Goal: Task Accomplishment & Management: Complete application form

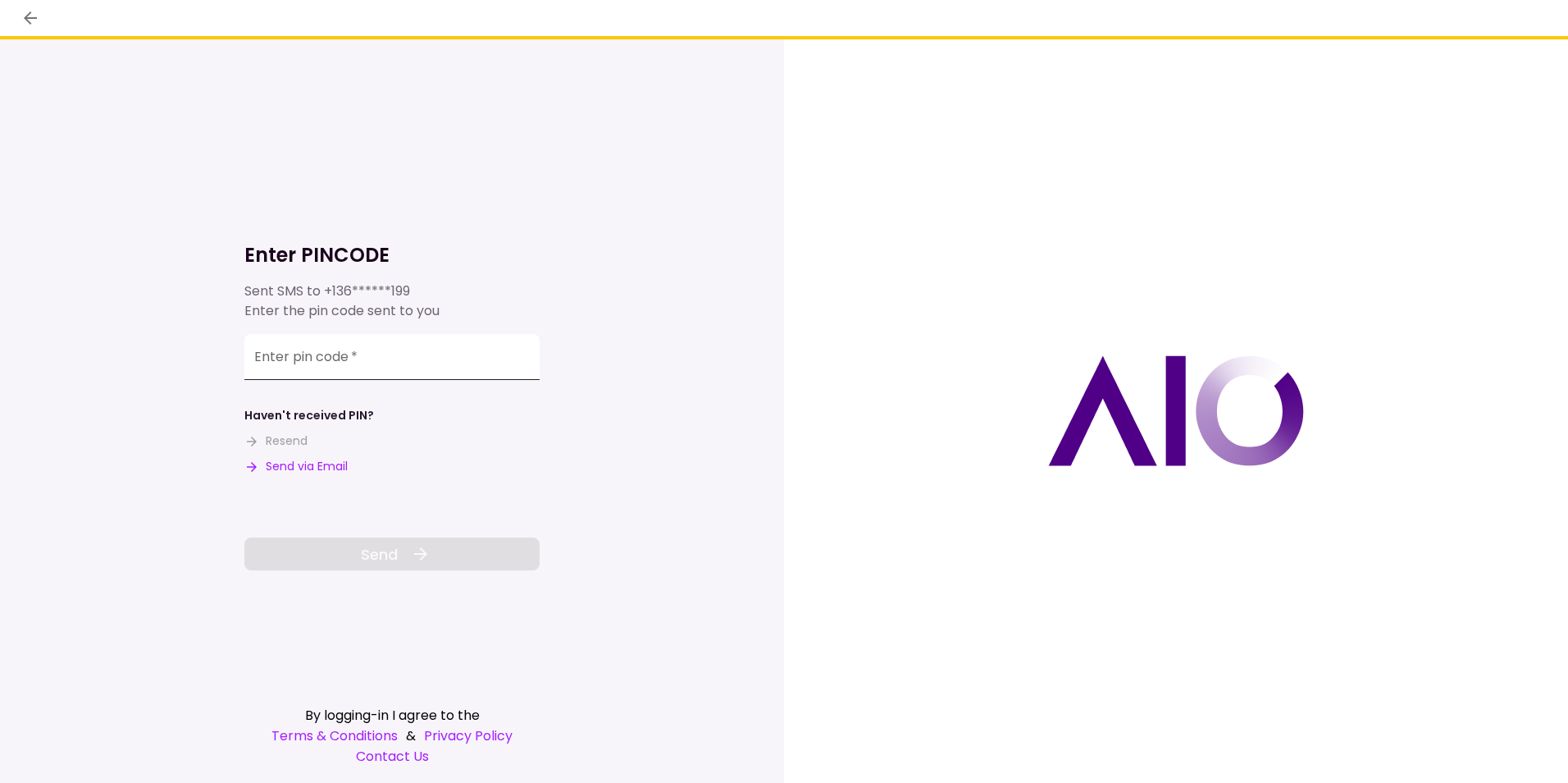
click at [407, 356] on input "Enter pin code   *" at bounding box center [392, 356] width 295 height 46
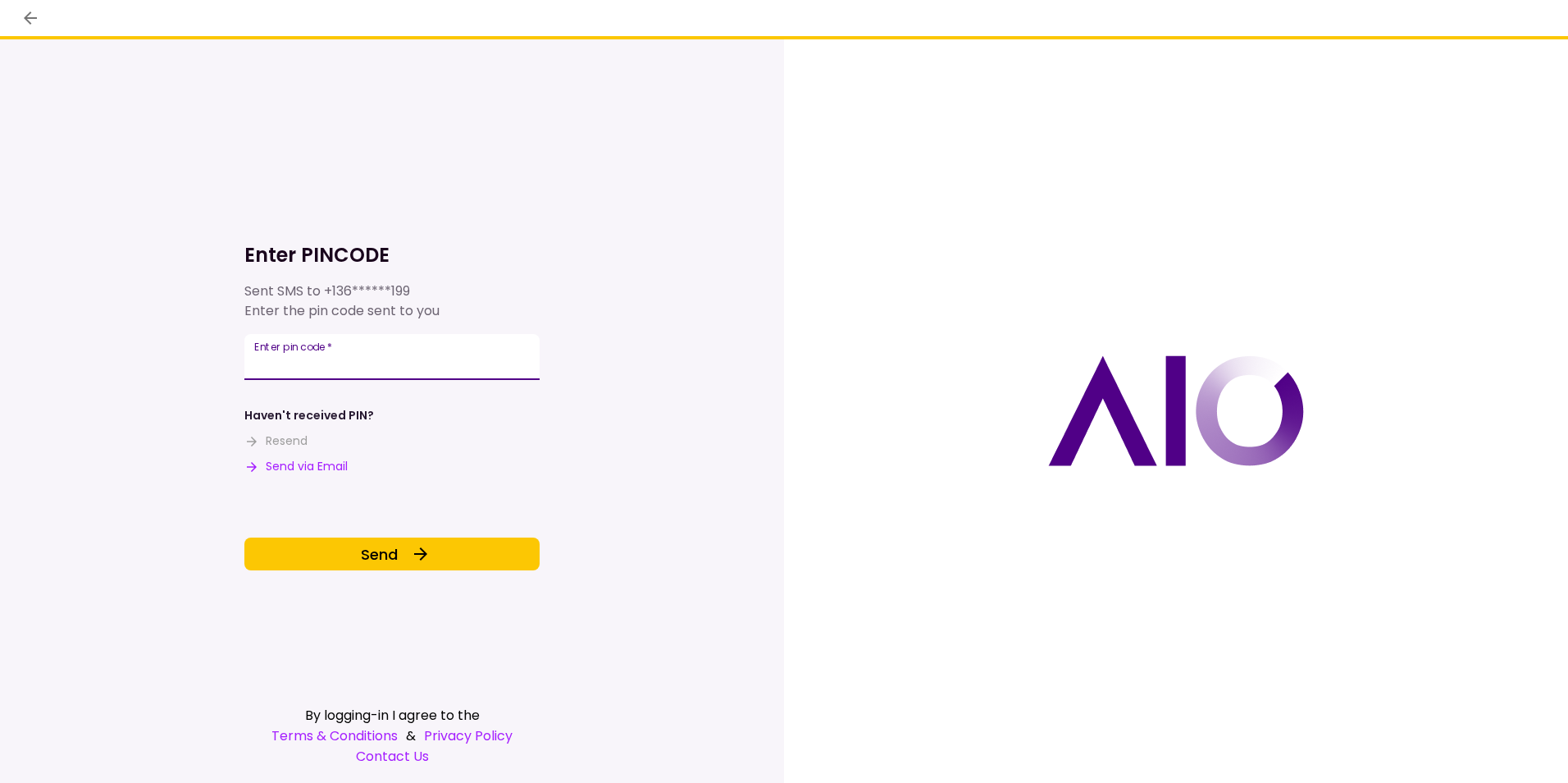
type input "******"
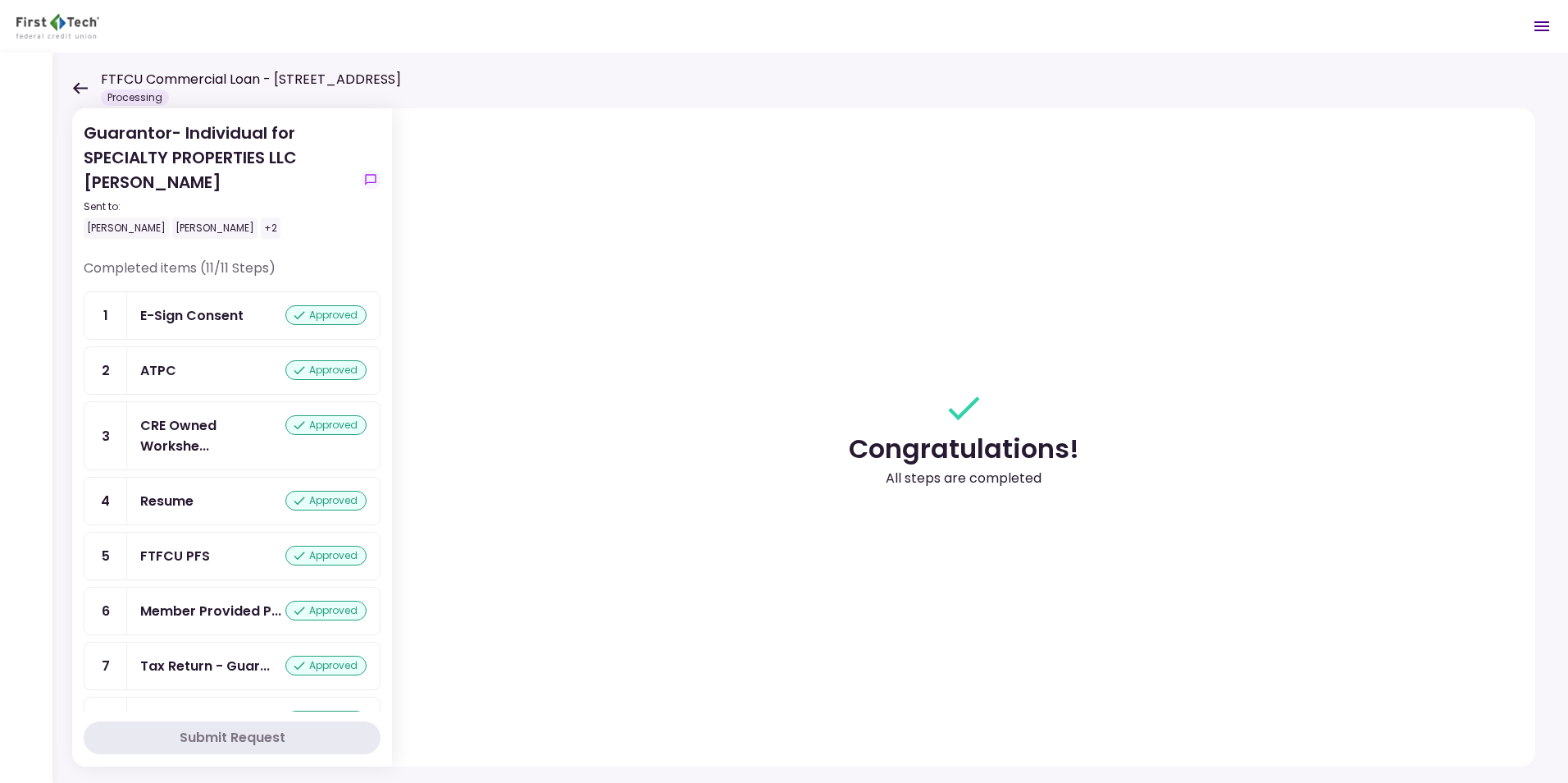
click at [71, 83] on div "Guarantor- Individual for SPECIALTY PROPERTIES LLC [PERSON_NAME] Sent to: [PERS…" at bounding box center [810, 417] width 1516 height 730
click at [83, 84] on icon at bounding box center [79, 88] width 15 height 13
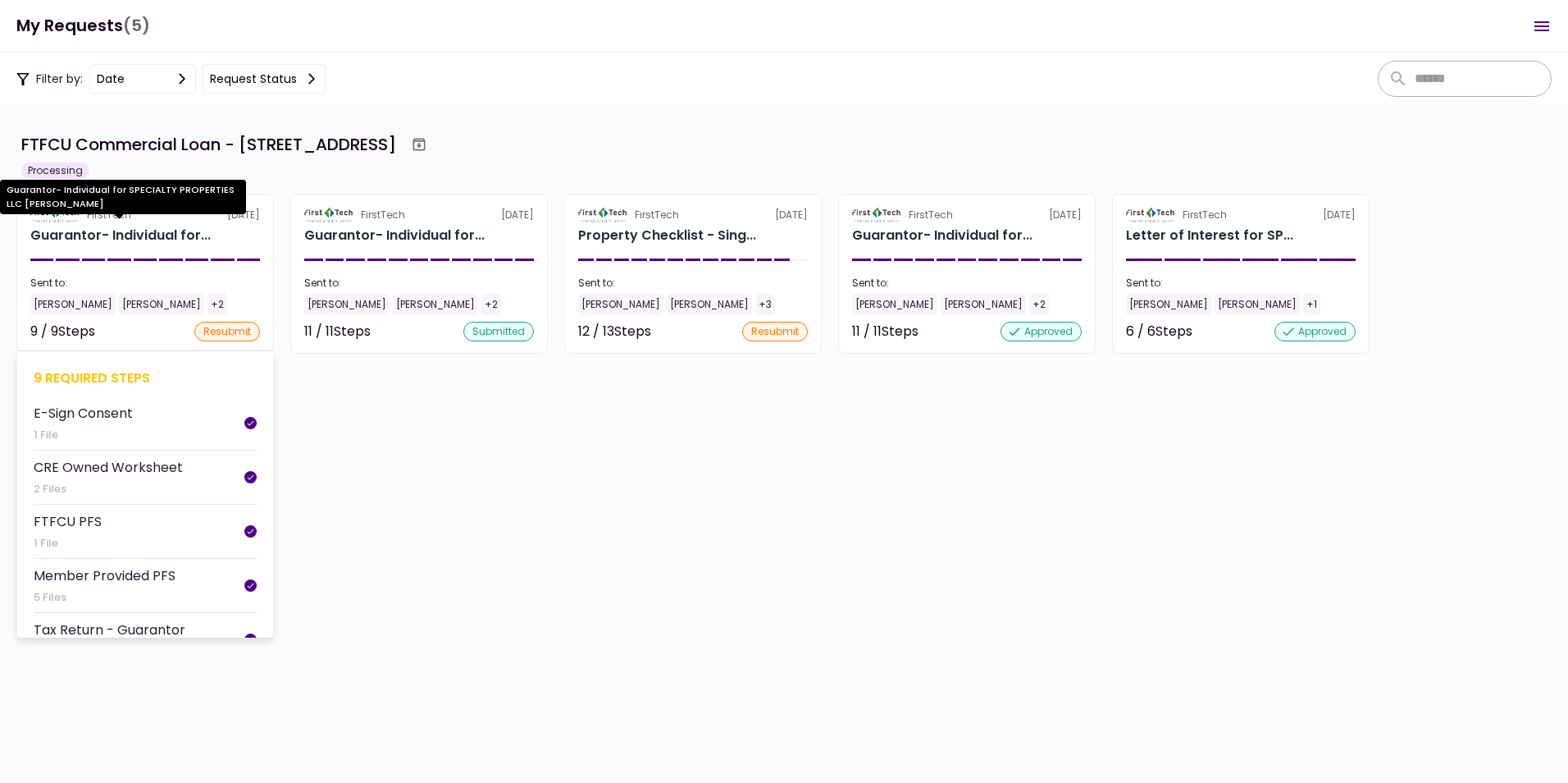
click at [74, 234] on div "Guarantor- Individual for..." at bounding box center [121, 236] width 181 height 20
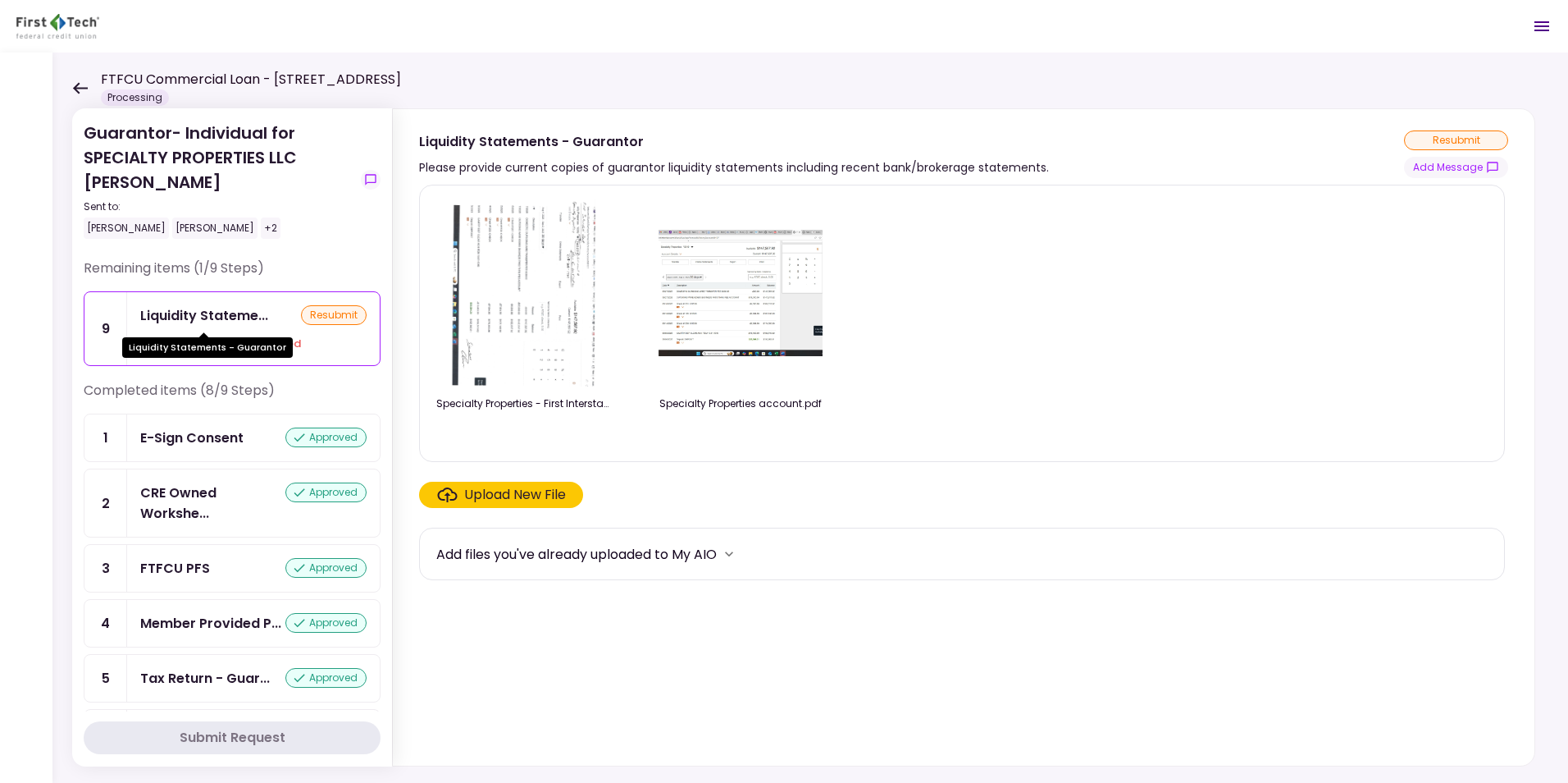
click at [200, 310] on div "Liquidity Stateme..." at bounding box center [204, 315] width 128 height 21
click at [504, 490] on div "Upload New File" at bounding box center [515, 495] width 102 height 20
click at [0, 0] on input "Upload New File" at bounding box center [0, 0] width 0 height 0
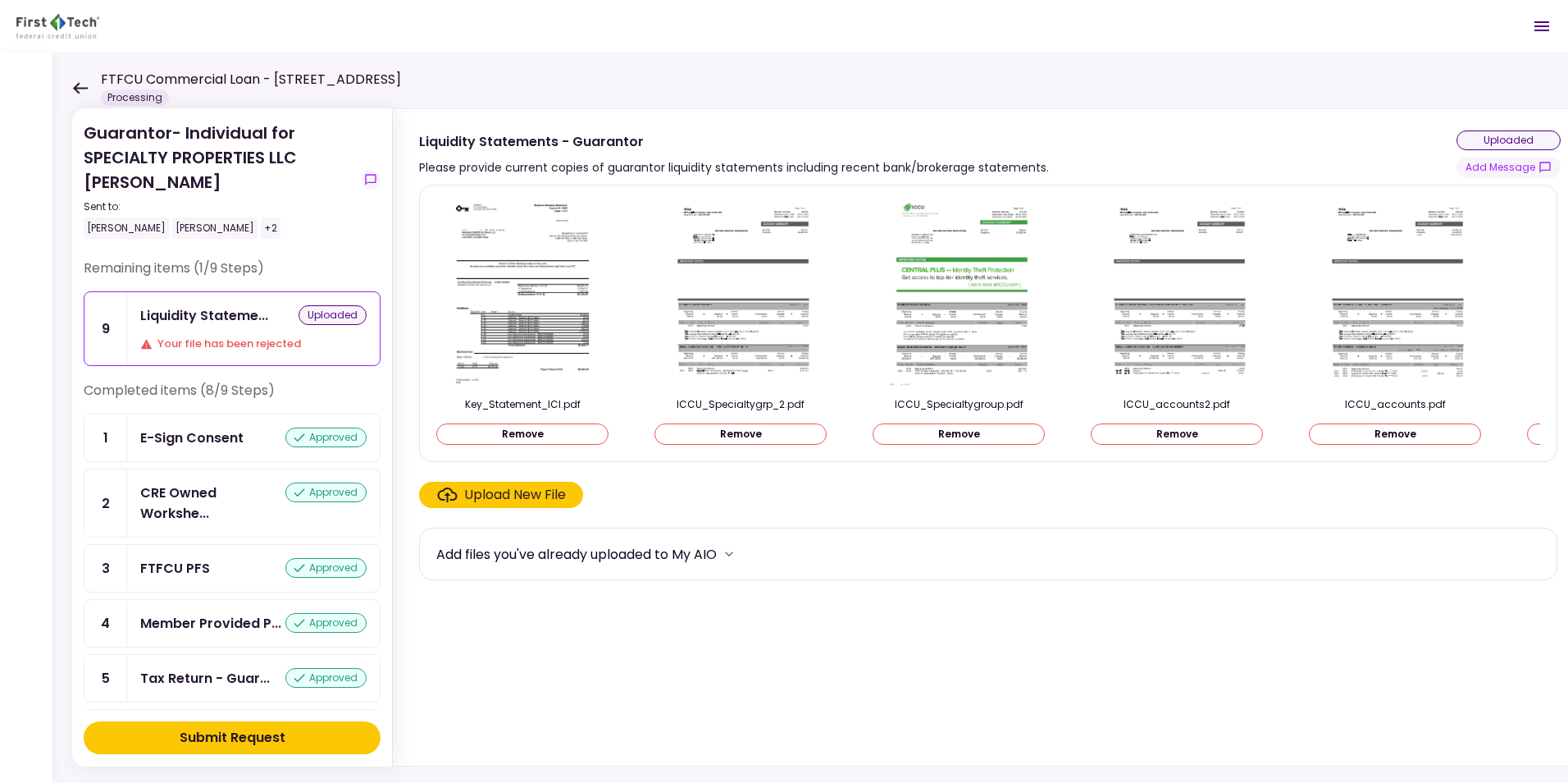
click at [208, 733] on div "Submit Request" at bounding box center [233, 738] width 106 height 20
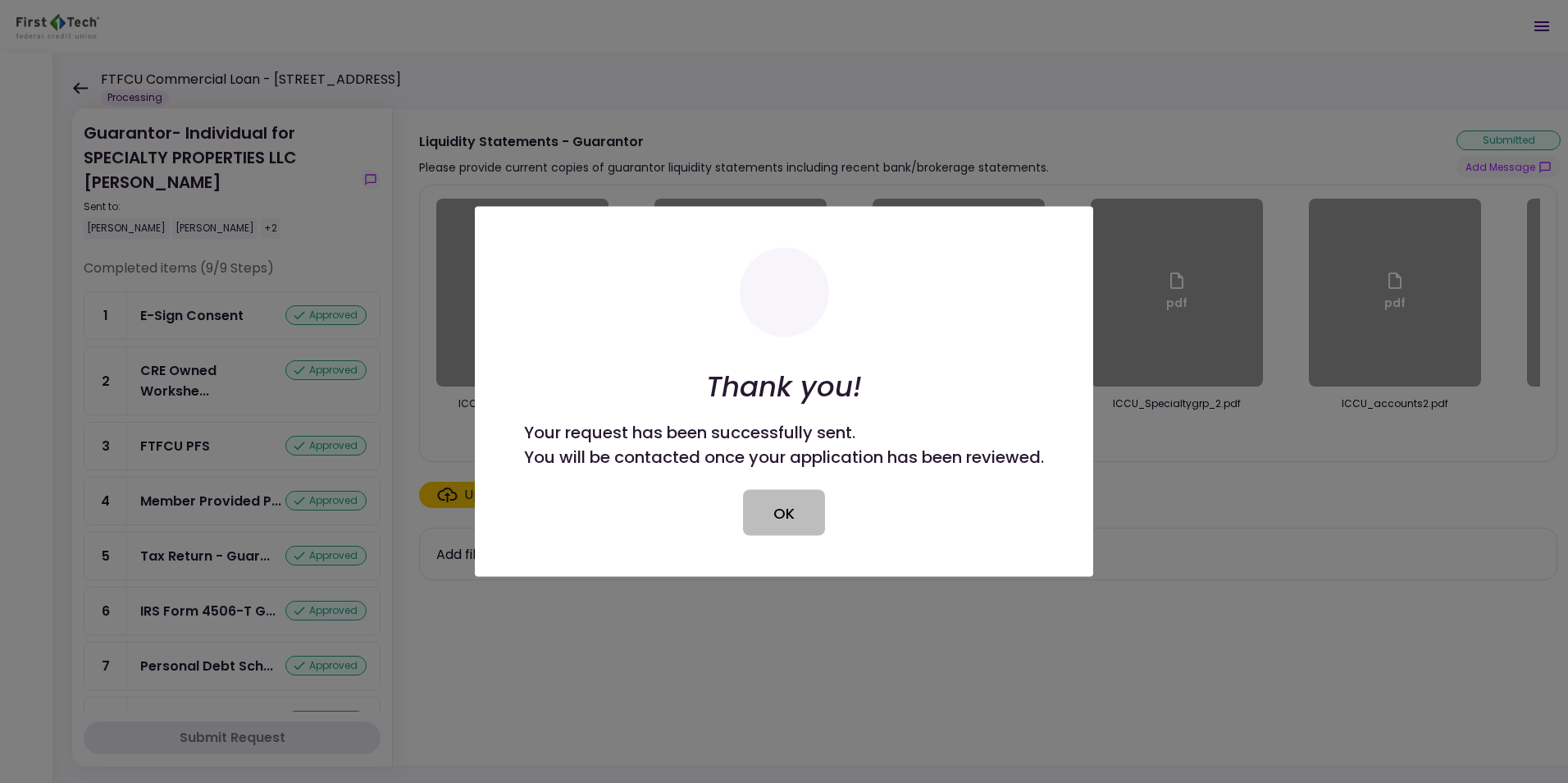
click at [793, 509] on button "OK" at bounding box center [784, 512] width 82 height 46
